Goal: Task Accomplishment & Management: Manage account settings

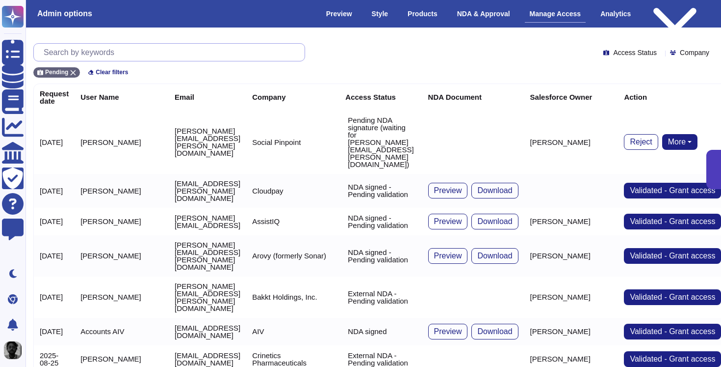
click at [238, 59] on input "text" at bounding box center [172, 52] width 266 height 17
paste input "[EMAIL_ADDRESS][MEDICAL_DATA][DOMAIN_NAME]"
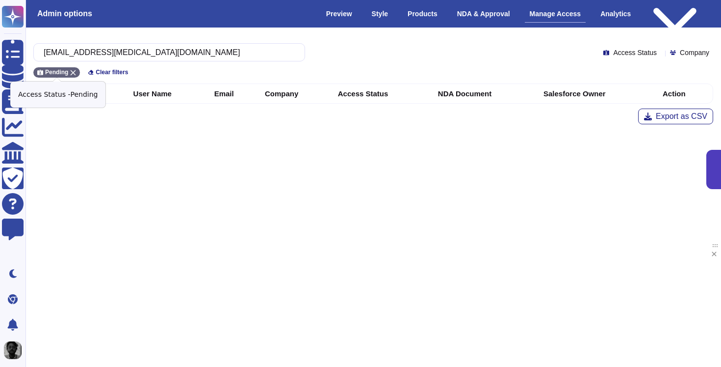
click at [76, 76] on div "Pending" at bounding box center [56, 72] width 47 height 10
type input "[EMAIL_ADDRESS][MEDICAL_DATA][DOMAIN_NAME]"
